Goal: Complete application form

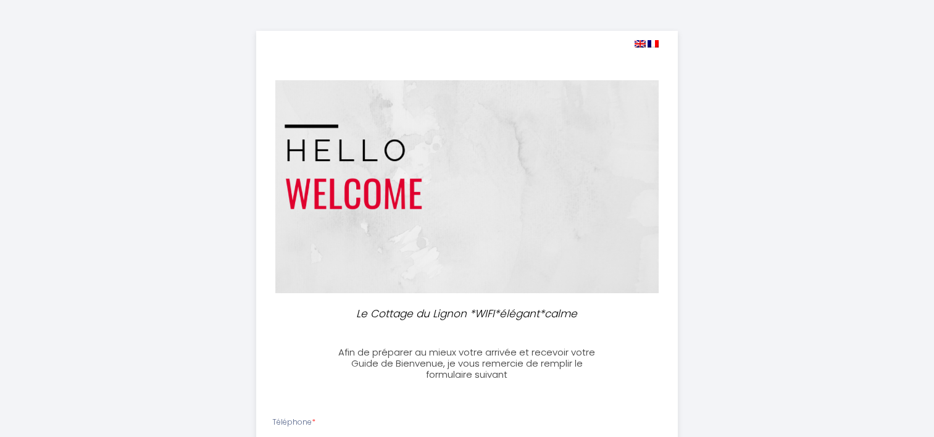
select select
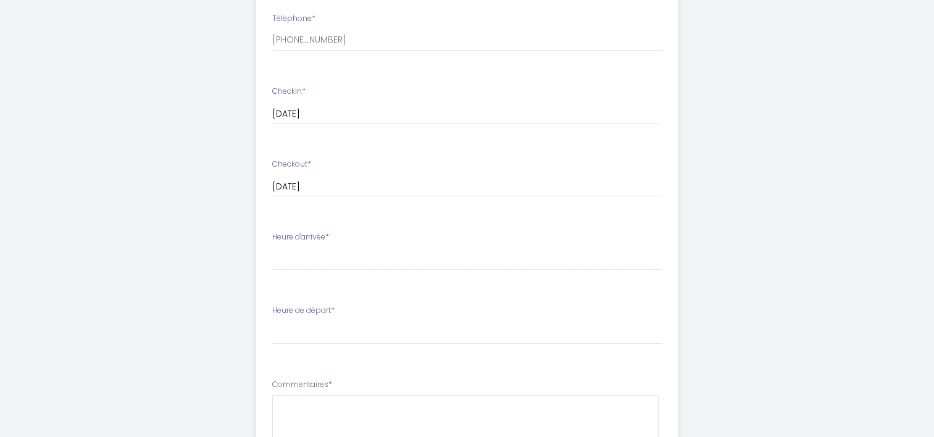
scroll to position [407, 0]
click at [354, 250] on select "16:00 16:30 17:00 17:30 18:00 18:30 19:00 19:30 20:00 20:30 21:00 21:30 22:00 2…" at bounding box center [467, 254] width 390 height 23
select select "16:00"
click at [272, 243] on select "16:00 16:30 17:00 17:30 18:00 18:30 19:00 19:30 20:00 20:30 21:00 21:30 22:00 2…" at bounding box center [467, 254] width 390 height 23
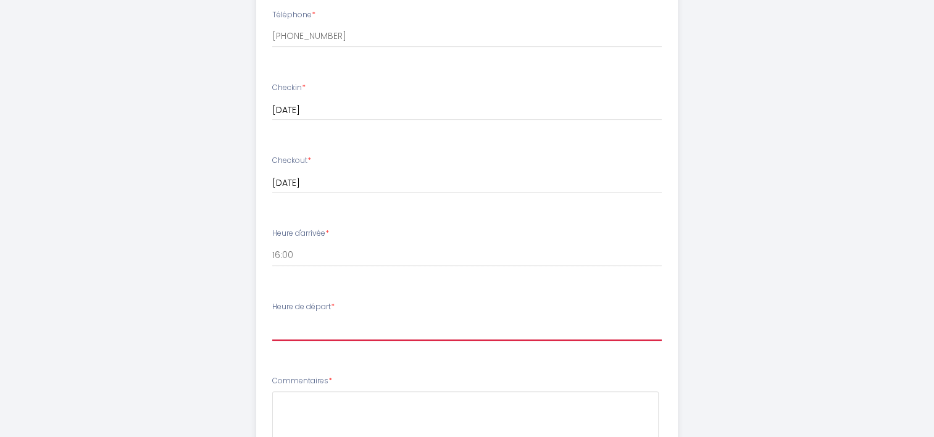
click at [306, 327] on select "00:00 00:30 01:00 01:30 02:00 02:30 03:00 03:30 04:00 04:30 05:00 05:30 06:00 0…" at bounding box center [467, 328] width 390 height 23
select select "10:00"
click at [272, 317] on select "00:00 00:30 01:00 01:30 02:00 02:30 03:00 03:30 04:00 04:30 05:00 05:30 06:00 0…" at bounding box center [467, 328] width 390 height 23
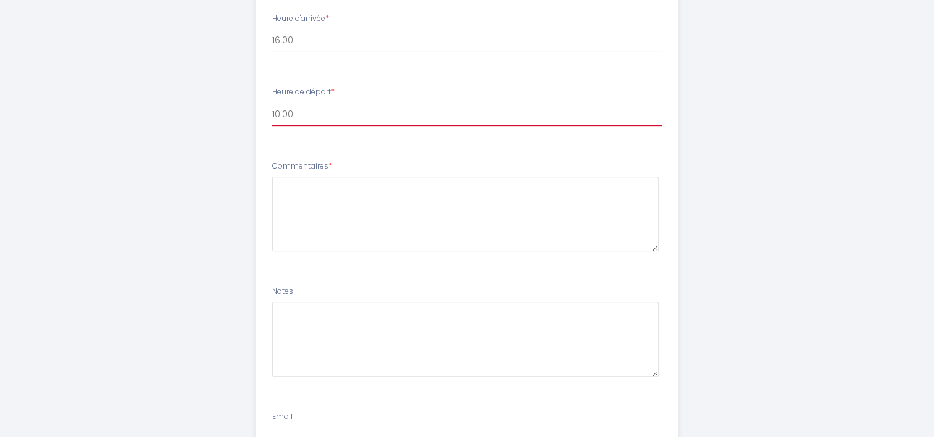
scroll to position [627, 0]
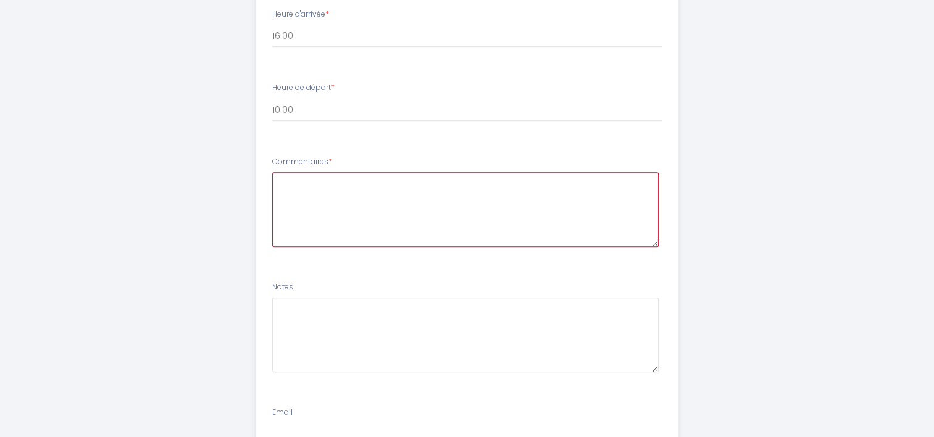
click at [322, 185] on textarea at bounding box center [465, 209] width 387 height 75
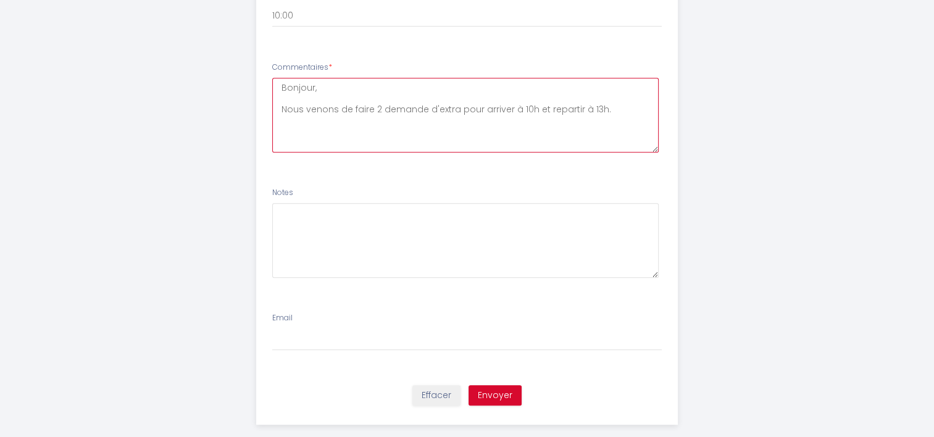
scroll to position [738, 0]
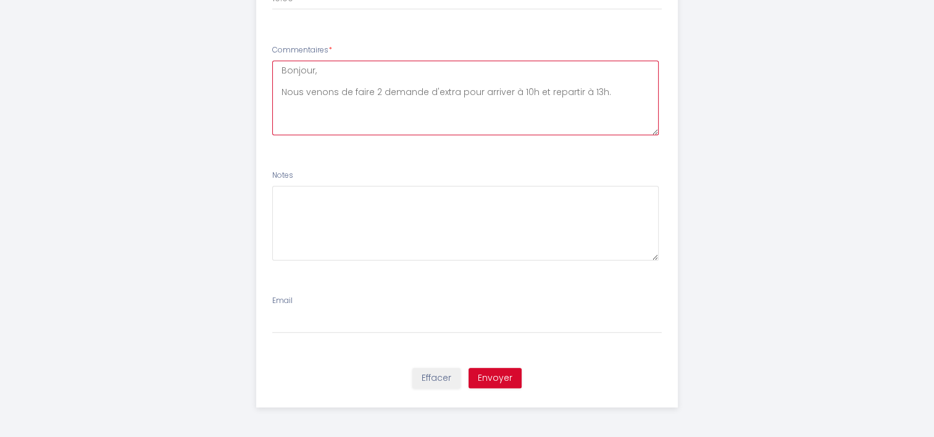
type textarea "Bonjour, Nous venons de faire 2 demande d'extra pour arriver à 10h et repartir …"
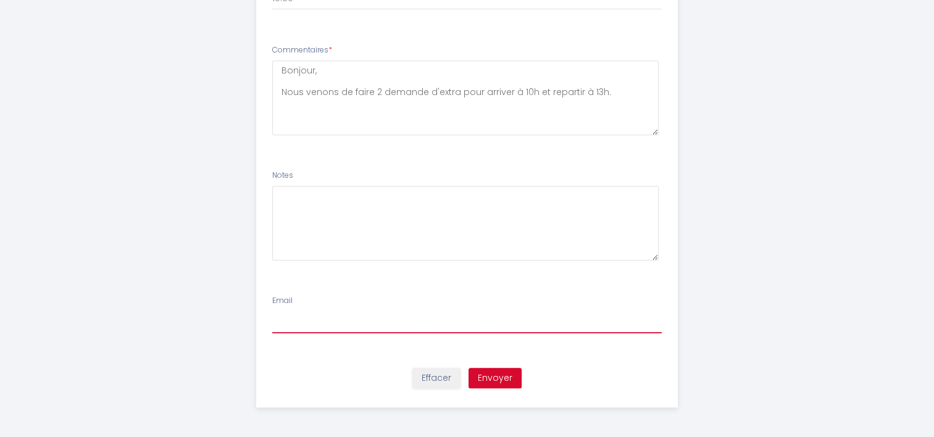
click at [359, 313] on input "Email" at bounding box center [467, 322] width 390 height 22
type input "[EMAIL_ADDRESS][DOMAIN_NAME]"
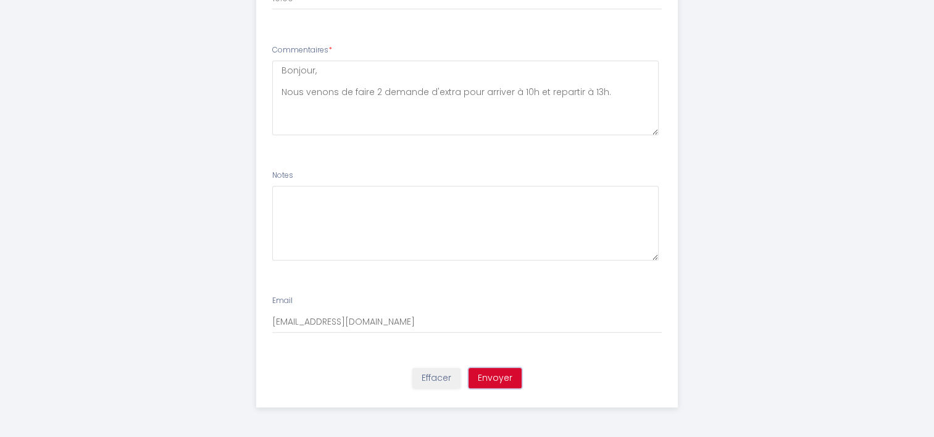
click at [499, 378] on button "Envoyer" at bounding box center [495, 378] width 53 height 21
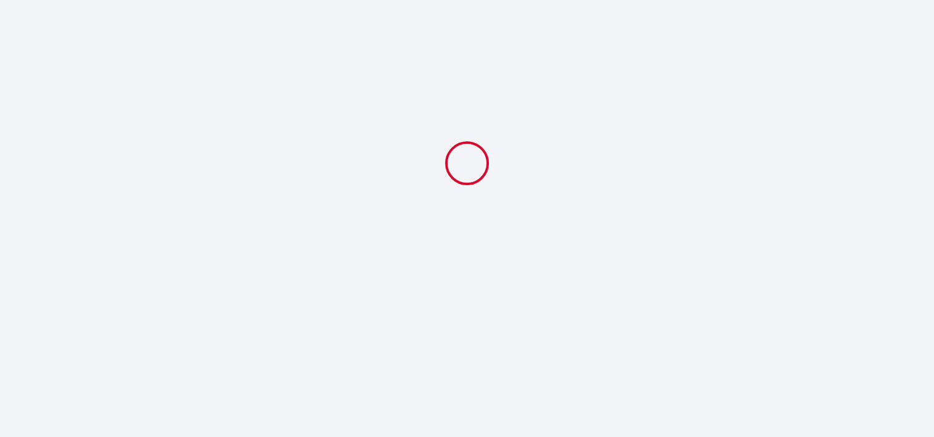
select select "10:00"
